Goal: Check status: Check status

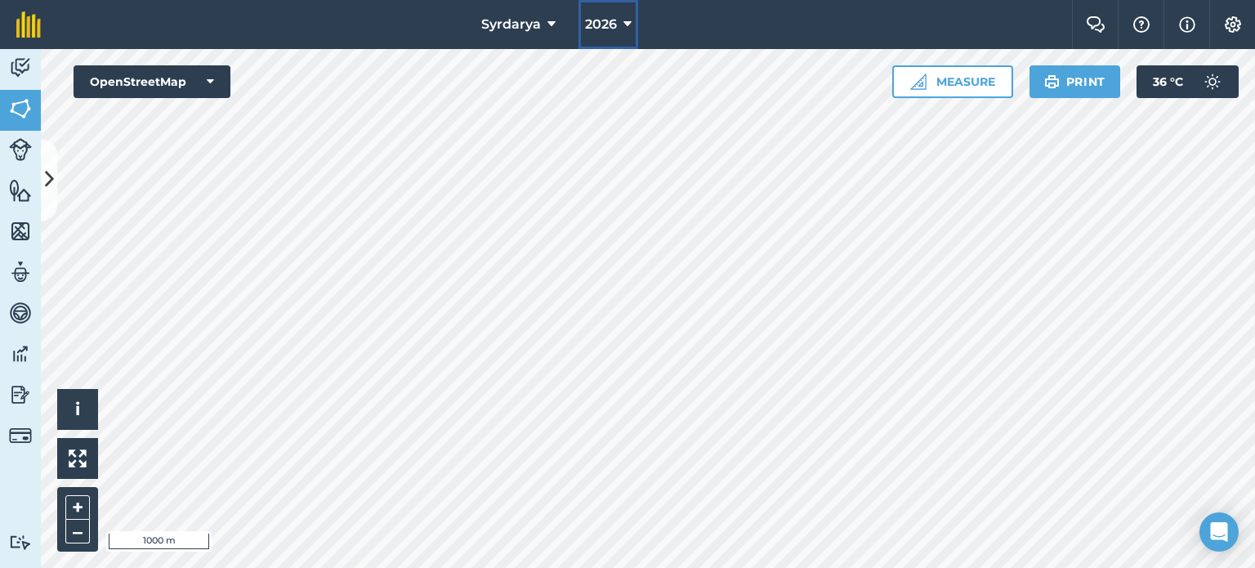
click at [623, 22] on icon at bounding box center [627, 25] width 8 height 20
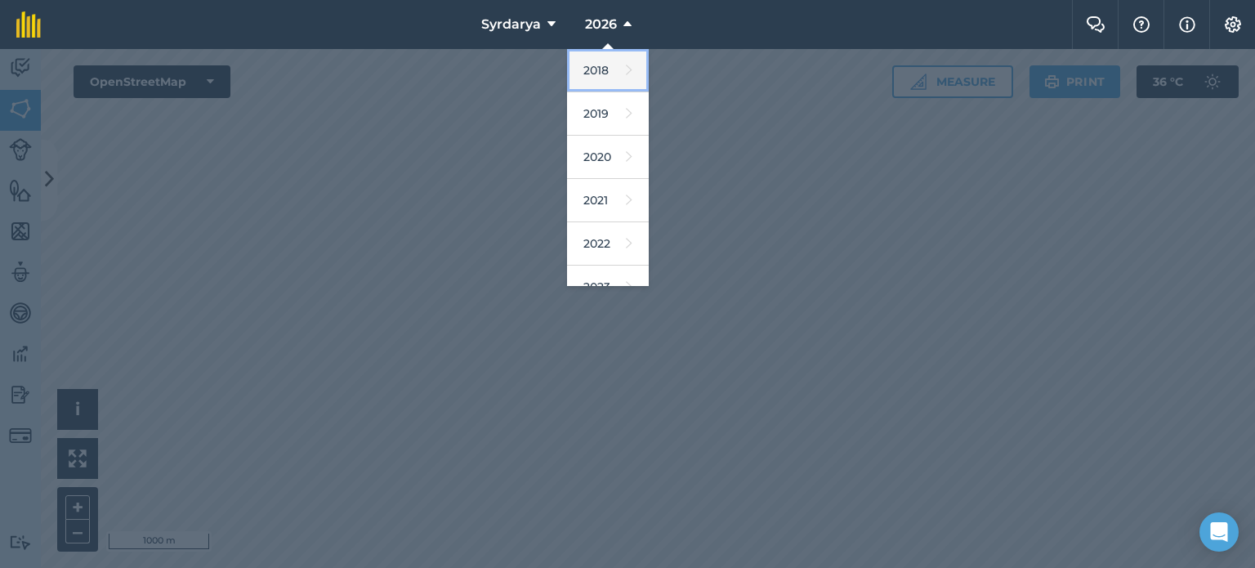
click at [598, 72] on link "2018" at bounding box center [608, 70] width 82 height 43
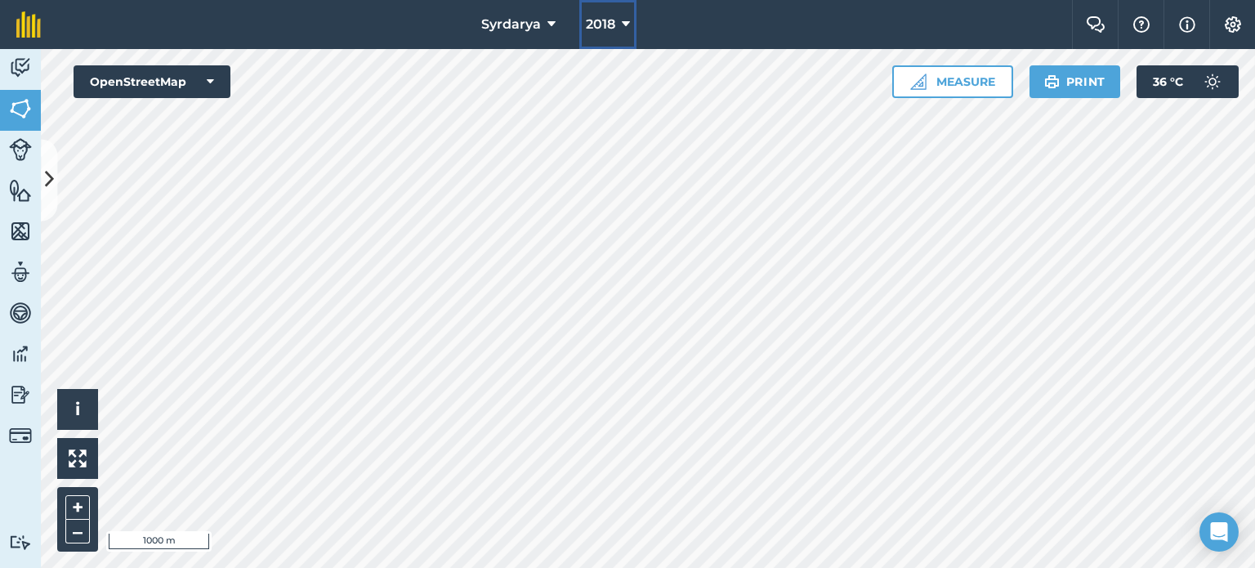
click at [619, 23] on button "2018" at bounding box center [607, 24] width 57 height 49
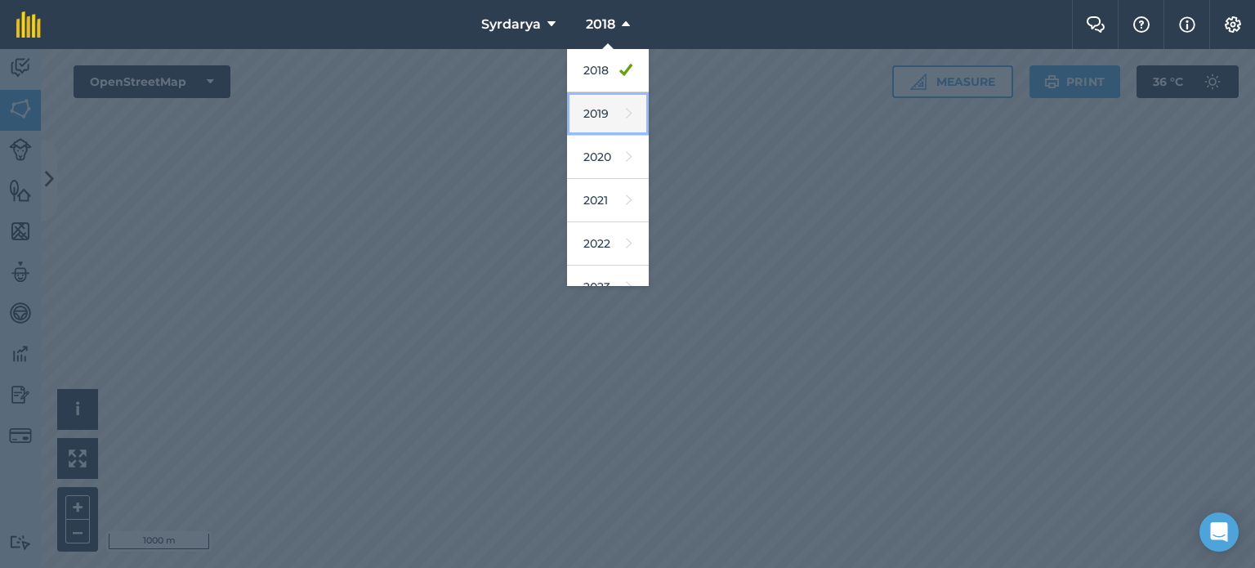
click at [610, 116] on link "2019" at bounding box center [608, 113] width 82 height 43
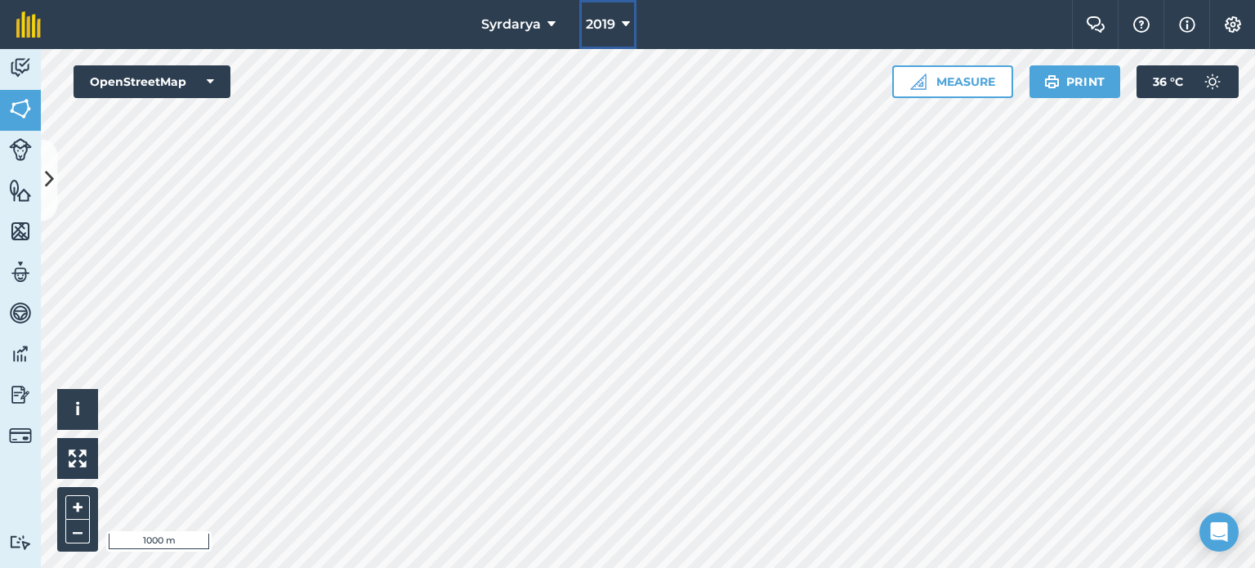
click at [628, 29] on icon at bounding box center [626, 25] width 8 height 20
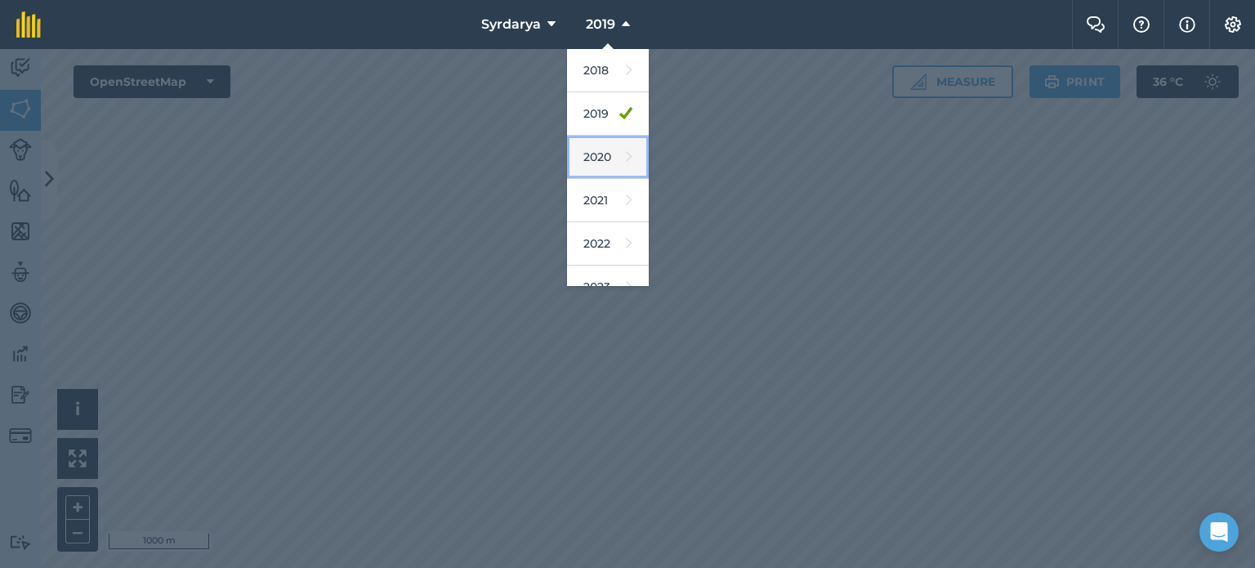
click at [600, 157] on link "2020" at bounding box center [608, 157] width 82 height 43
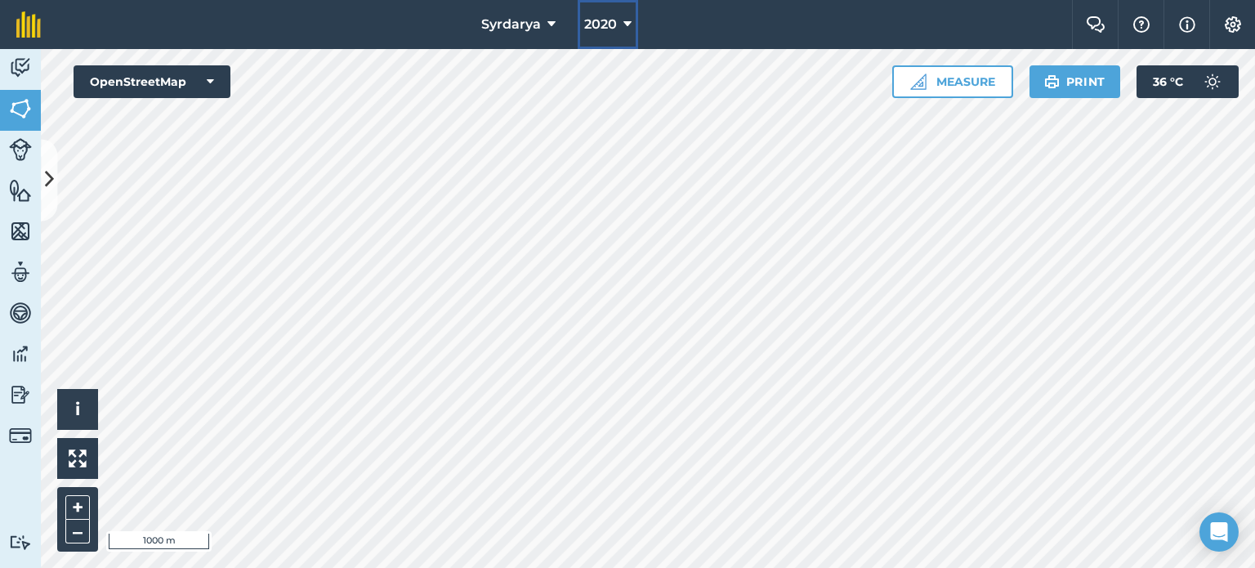
click at [628, 27] on icon at bounding box center [627, 25] width 8 height 20
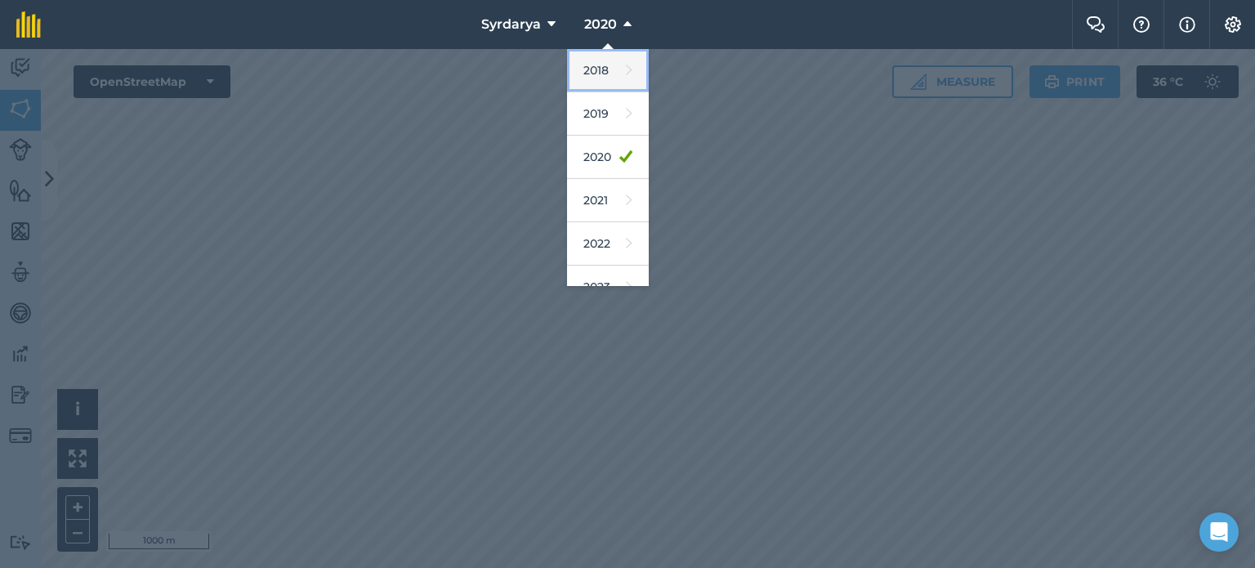
click at [600, 60] on link "2018" at bounding box center [608, 70] width 82 height 43
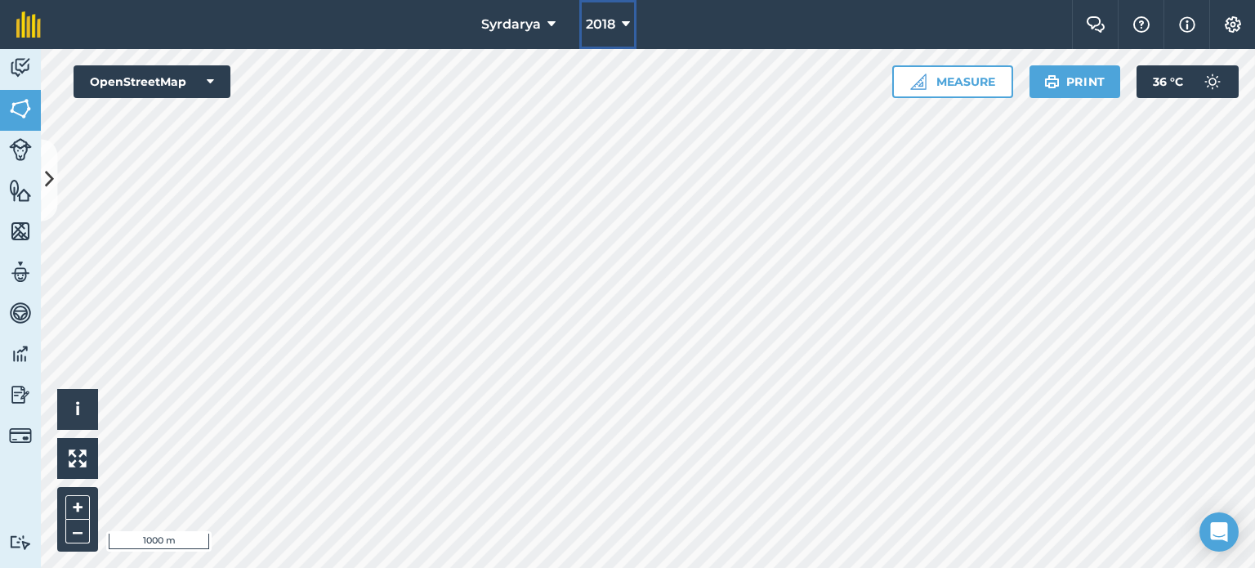
click at [622, 23] on icon at bounding box center [626, 25] width 8 height 20
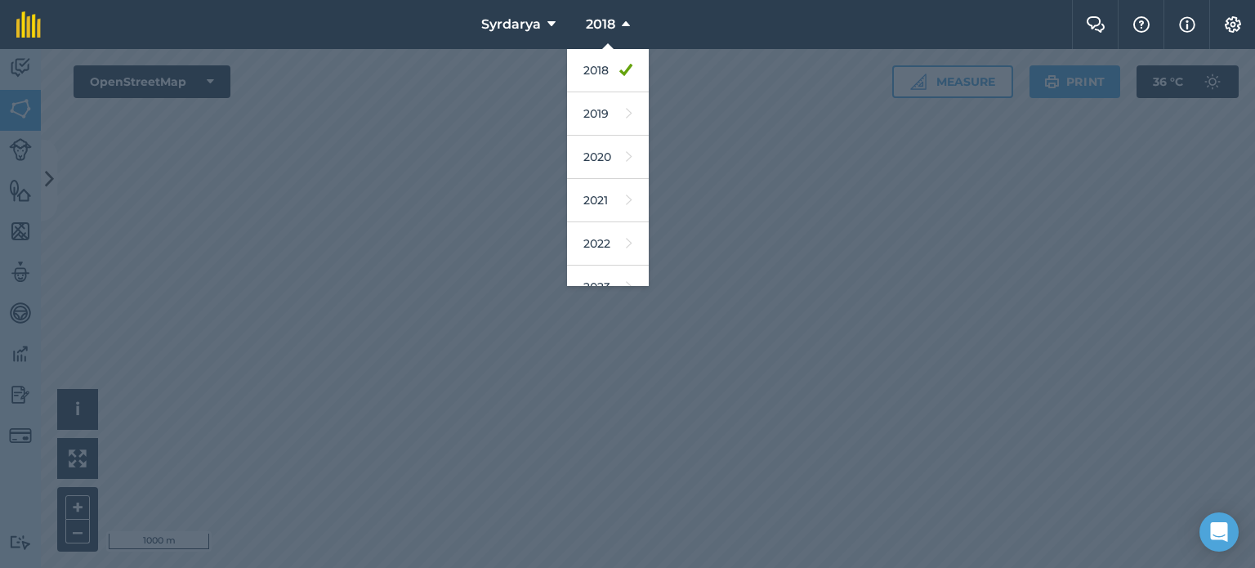
click at [783, 197] on div at bounding box center [627, 308] width 1255 height 519
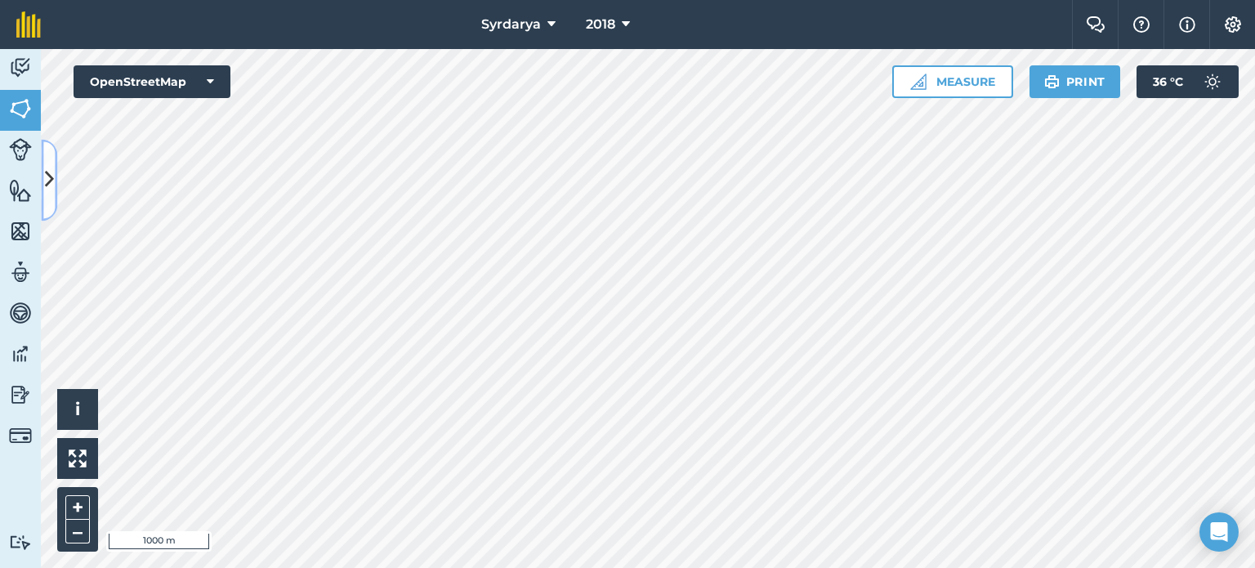
click at [43, 184] on button at bounding box center [49, 180] width 16 height 82
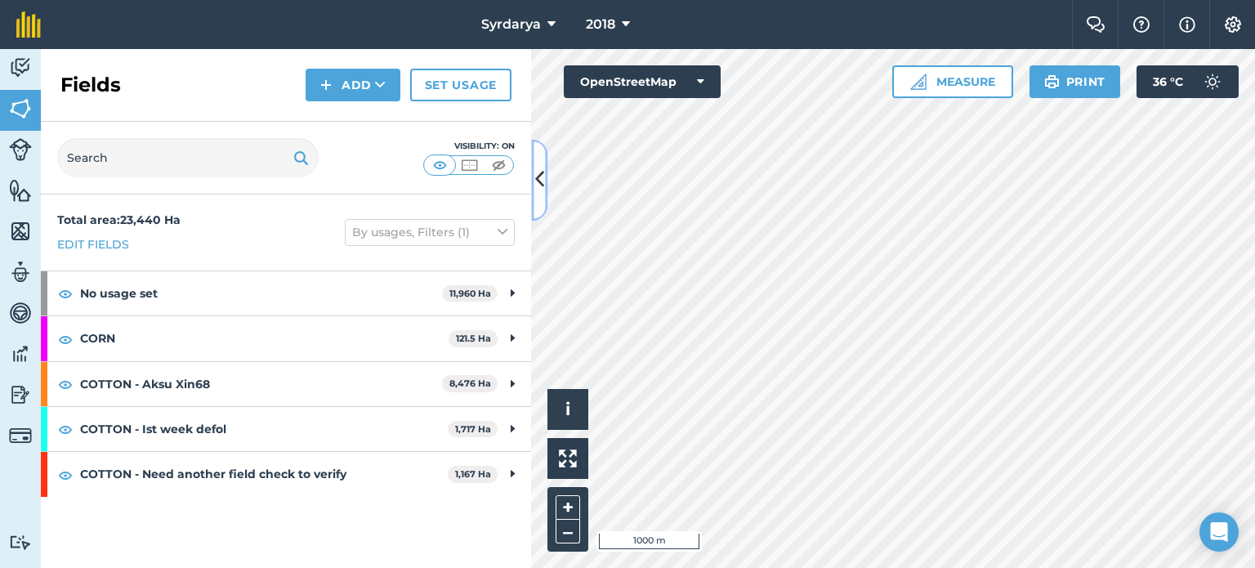
click at [536, 185] on icon at bounding box center [539, 180] width 9 height 29
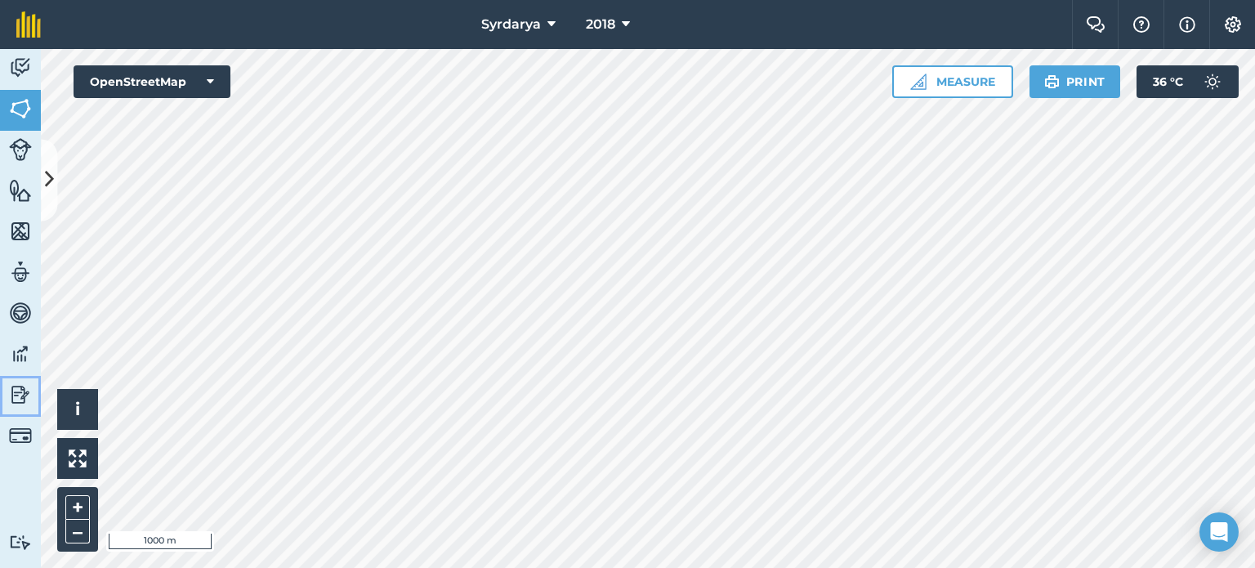
click at [25, 396] on img at bounding box center [20, 394] width 23 height 25
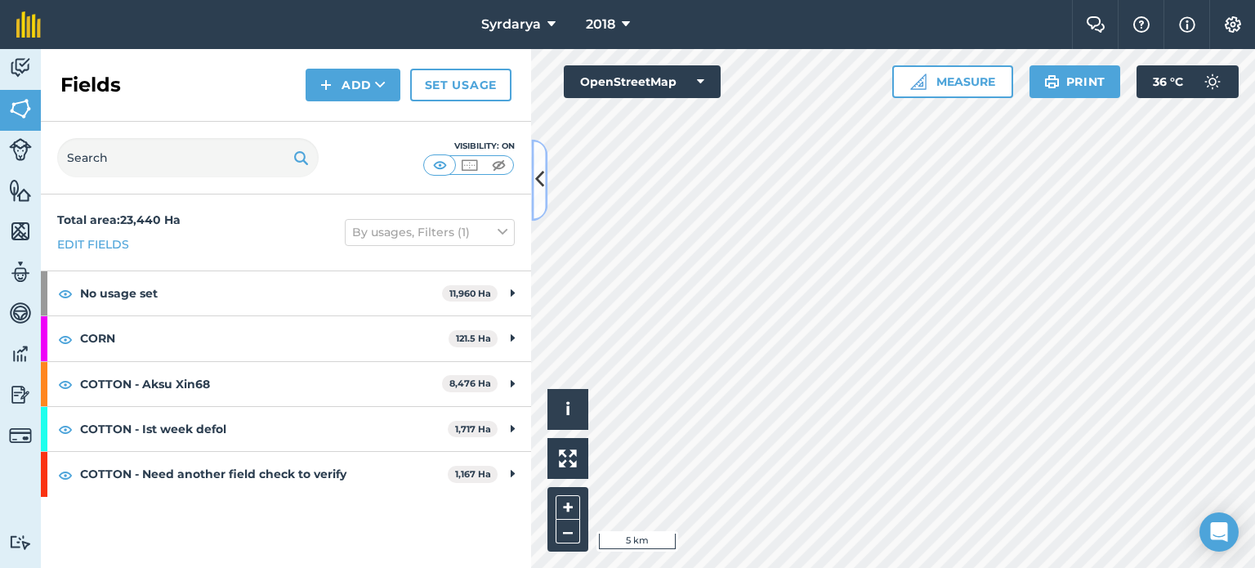
click at [536, 181] on icon at bounding box center [539, 180] width 9 height 29
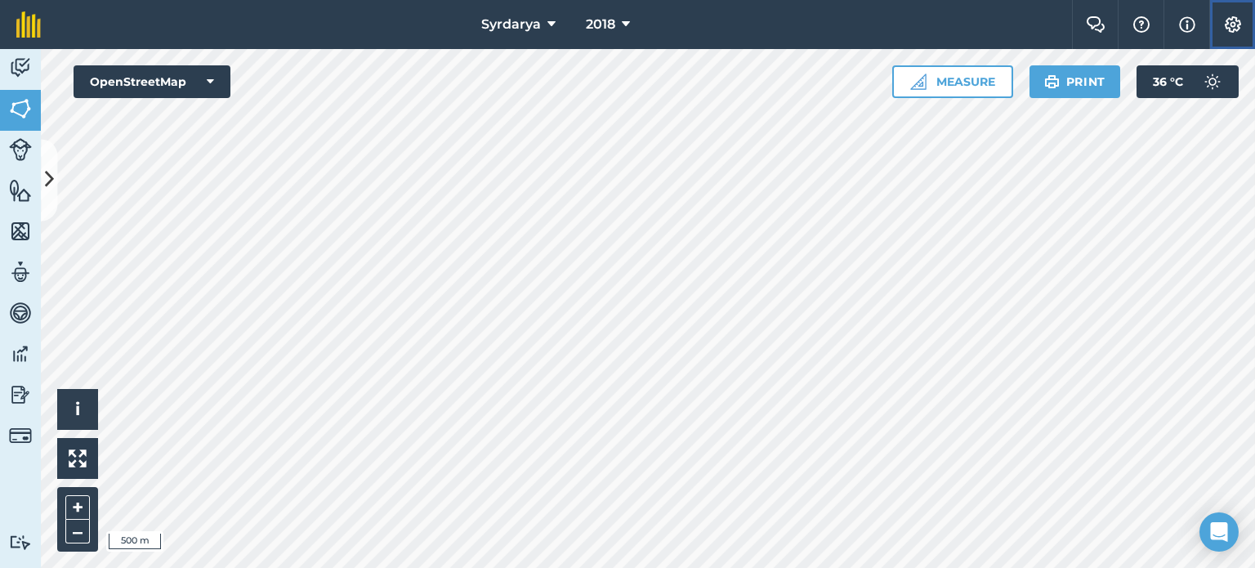
click at [1235, 20] on img at bounding box center [1233, 24] width 20 height 16
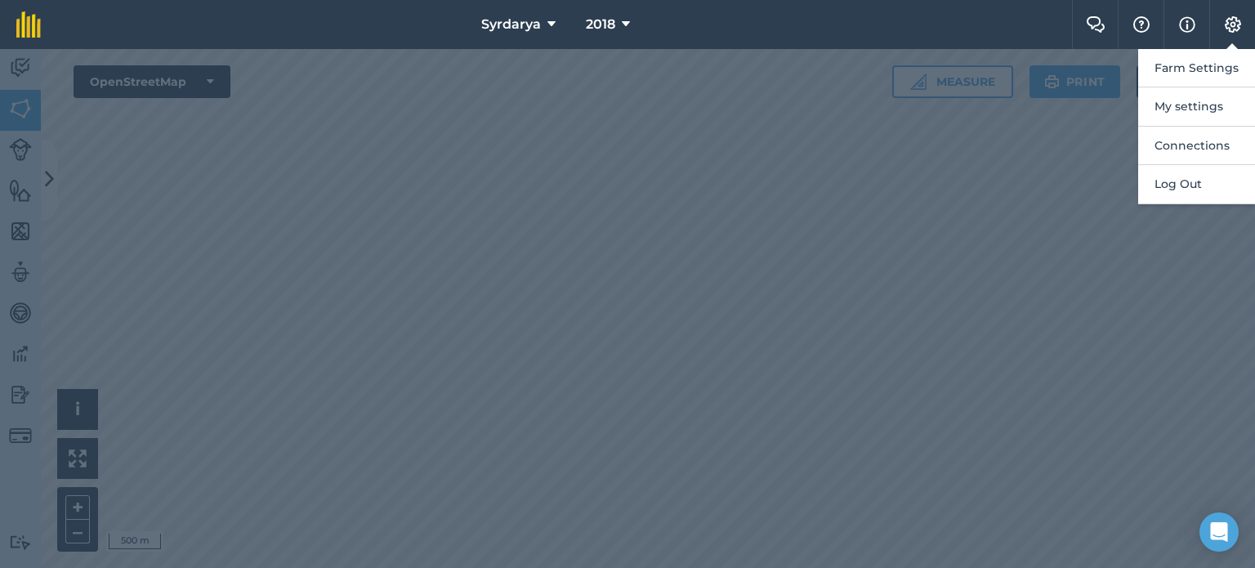
click at [1107, 311] on div at bounding box center [627, 308] width 1255 height 519
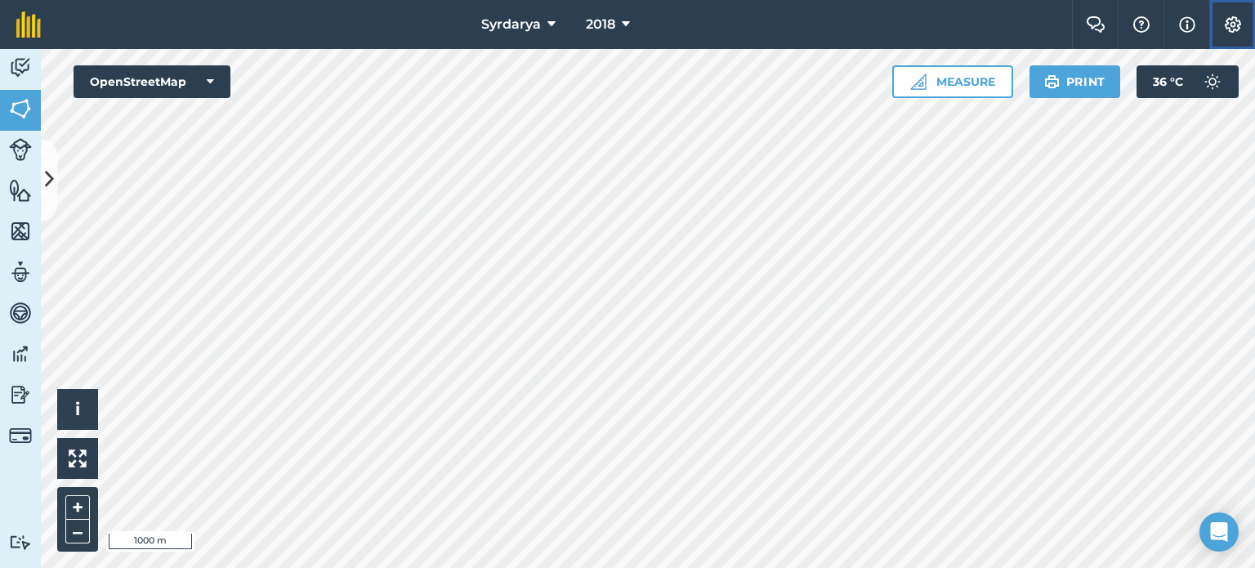
drag, startPoint x: 1016, startPoint y: 95, endPoint x: 1233, endPoint y: 29, distance: 227.0
click at [1233, 29] on img at bounding box center [1233, 24] width 20 height 16
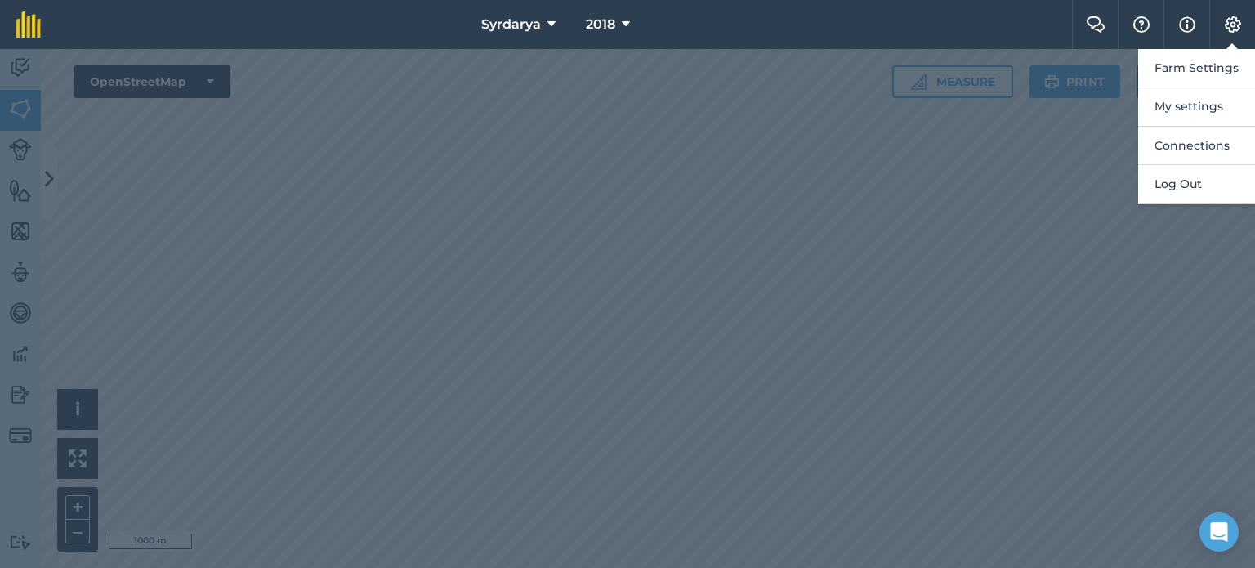
click at [1144, 300] on div at bounding box center [627, 308] width 1255 height 519
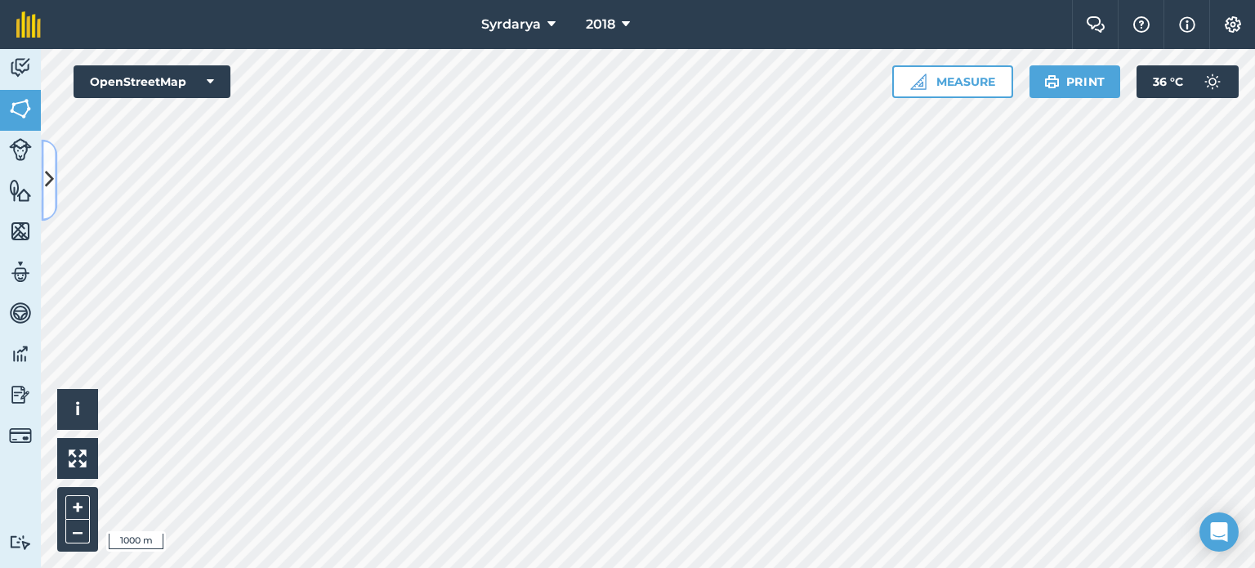
click at [46, 173] on icon at bounding box center [49, 180] width 9 height 29
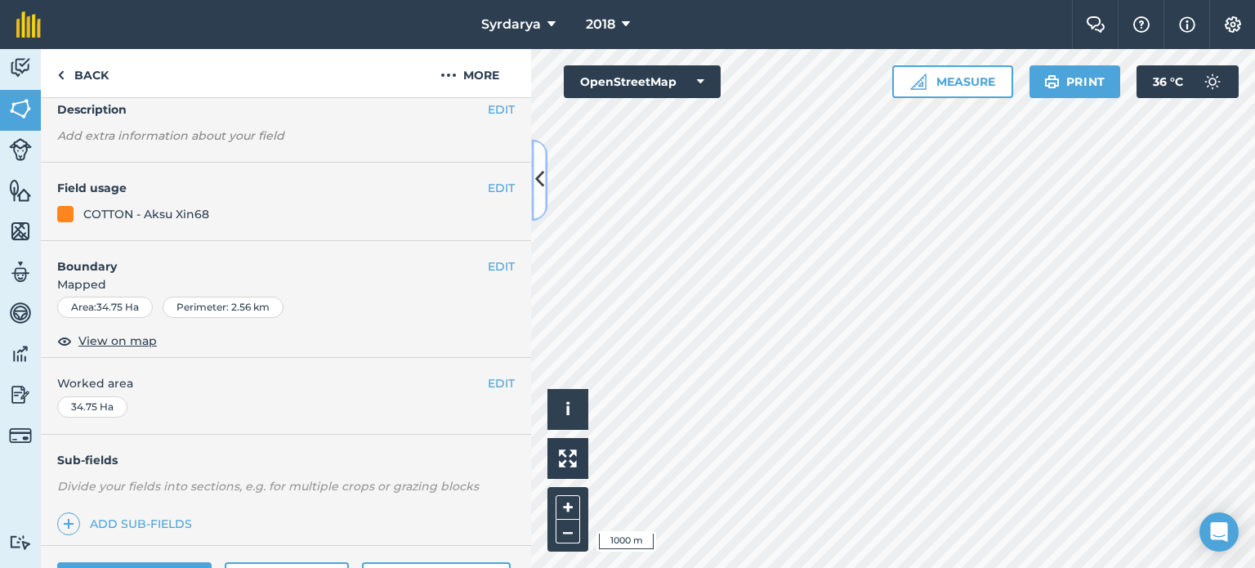
scroll to position [163, 0]
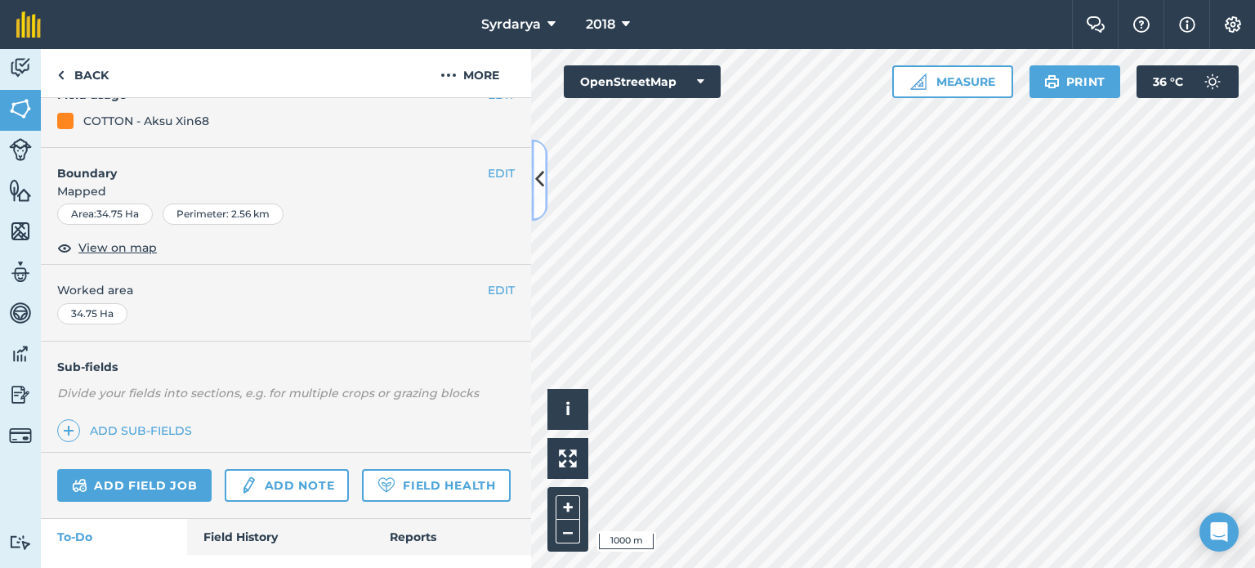
click at [543, 172] on icon at bounding box center [539, 180] width 9 height 29
